Goal: Transaction & Acquisition: Purchase product/service

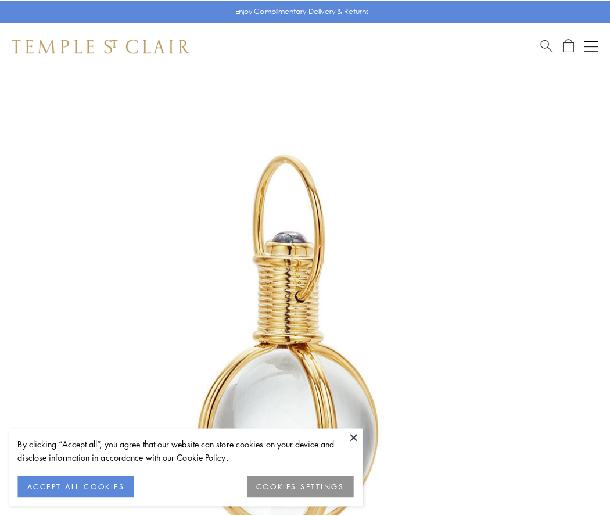
scroll to position [303, 0]
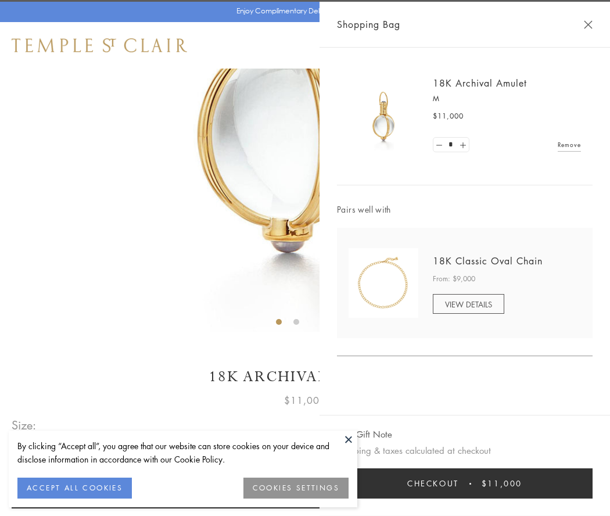
click at [465, 483] on button "Checkout $11,000" at bounding box center [465, 483] width 256 height 30
